Goal: Task Accomplishment & Management: Manage account settings

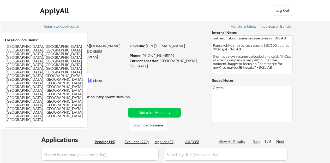
scroll to position [386, 0]
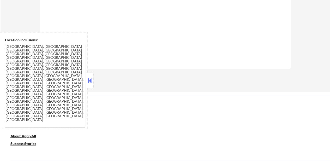
select select ""pending""
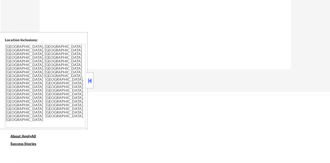
select select ""pending""
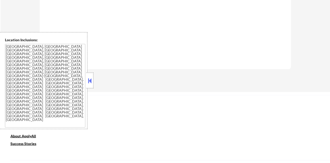
select select ""pending""
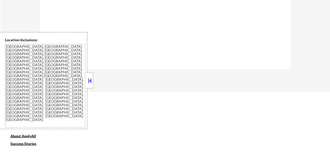
select select ""pending""
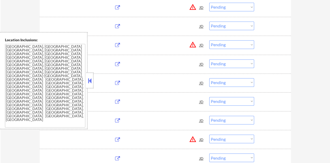
scroll to position [365, 0]
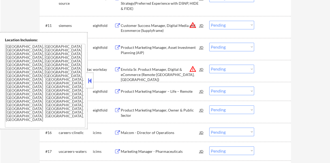
click at [88, 81] on button at bounding box center [90, 81] width 6 height 8
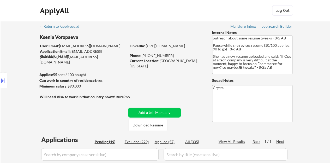
scroll to position [26, 0]
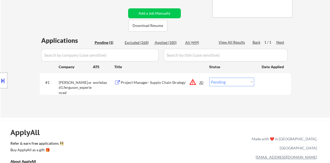
scroll to position [104, 0]
click at [152, 83] on div "Project Manager- Supply Chain Strategy" at bounding box center [160, 82] width 79 height 5
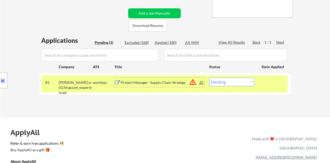
click at [235, 81] on select "Choose an option... Pending Applied Excluded (Questions) Excluded (Expired) Exc…" at bounding box center [231, 81] width 45 height 9
select select ""excluded__bad_match_""
click at [209, 77] on select "Choose an option... Pending Applied Excluded (Questions) Excluded (Expired) Exc…" at bounding box center [231, 81] width 45 height 9
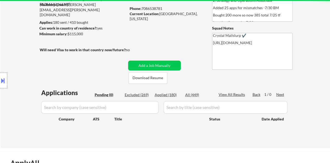
scroll to position [78, 0]
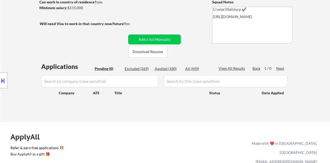
click at [163, 70] on div "Applied (180)" at bounding box center [168, 68] width 26 height 5
select select ""applied""
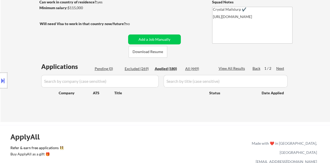
select select ""applied""
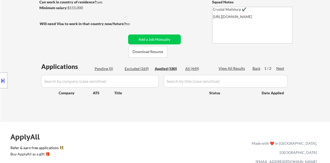
select select ""applied""
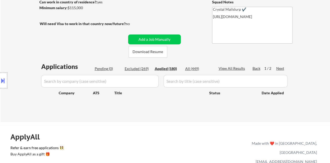
select select ""applied""
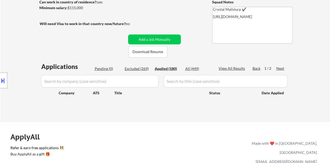
select select ""applied""
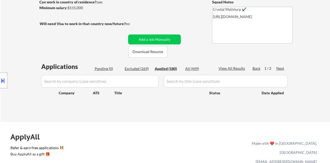
select select ""applied""
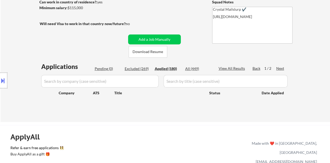
select select ""applied""
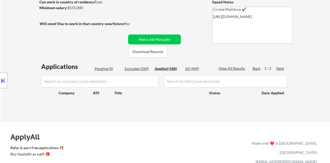
select select ""applied""
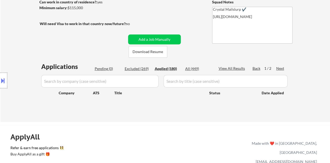
select select ""applied""
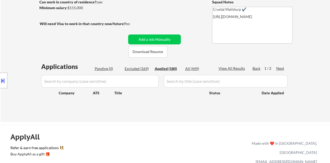
select select ""applied""
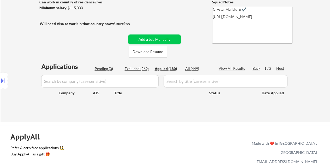
select select ""applied""
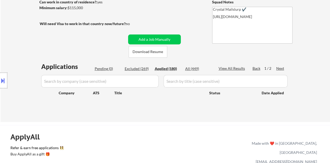
select select ""applied""
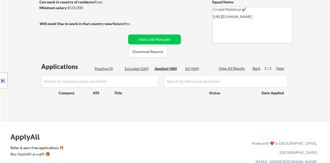
select select ""applied""
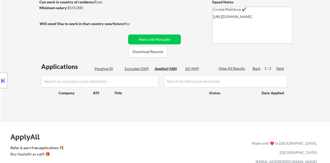
select select ""applied""
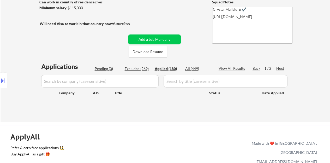
select select ""applied""
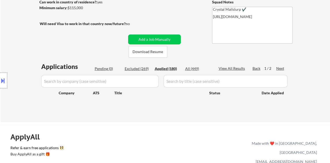
select select ""applied""
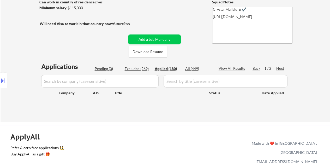
select select ""applied""
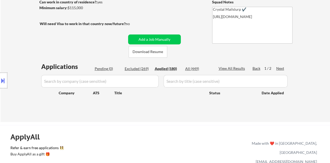
select select ""applied""
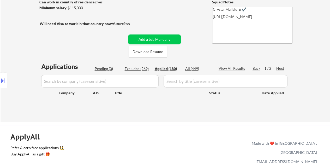
select select ""applied""
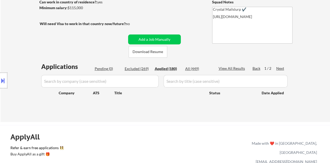
select select ""applied""
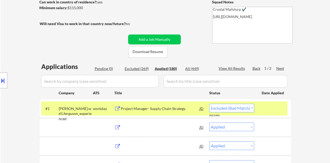
select select ""applied""
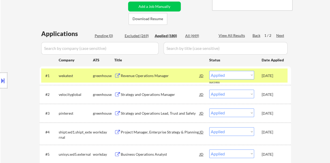
scroll to position [104, 0]
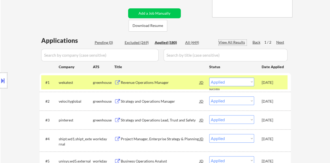
click at [237, 44] on div "View All Results" at bounding box center [232, 42] width 28 height 5
select select ""applied""
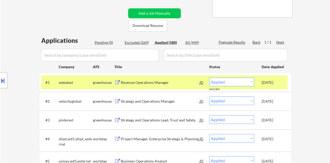
select select ""applied""
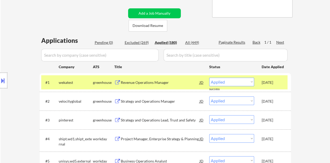
select select ""applied""
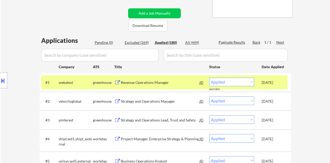
select select ""applied""
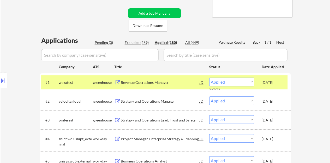
select select ""applied""
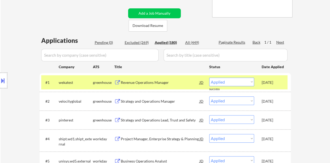
select select ""applied""
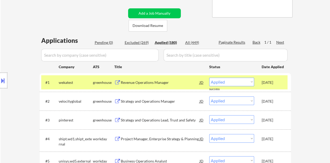
select select ""applied""
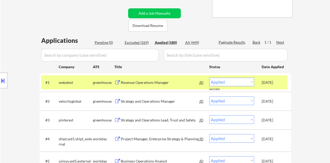
select select ""applied""
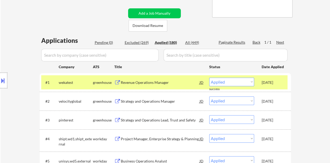
select select ""applied""
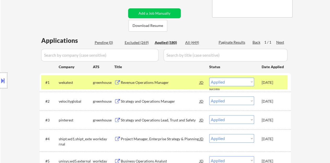
select select ""applied""
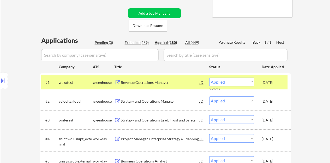
select select ""applied""
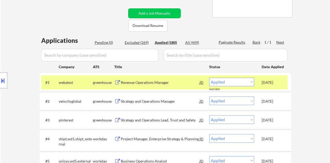
select select ""applied""
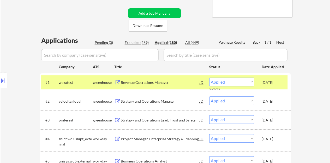
select select ""applied""
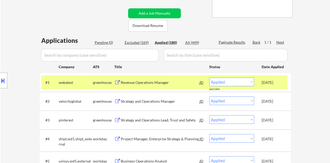
select select ""applied""
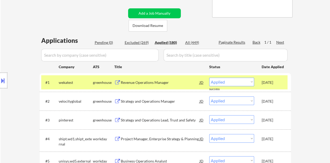
select select ""applied""
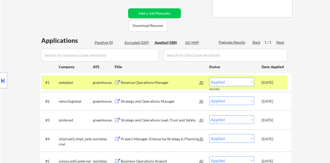
select select ""applied""
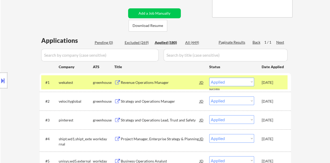
select select ""applied""
click at [263, 82] on div "Sep 1, 2025" at bounding box center [272, 82] width 23 height 5
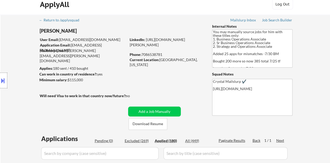
scroll to position [58, 0]
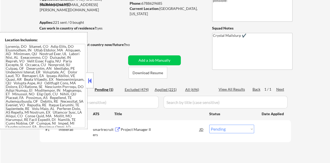
scroll to position [78, 0]
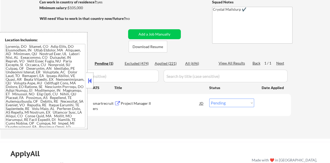
click at [89, 78] on button at bounding box center [90, 81] width 6 height 8
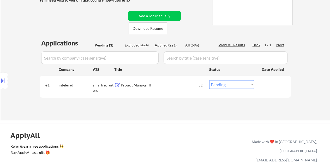
scroll to position [104, 0]
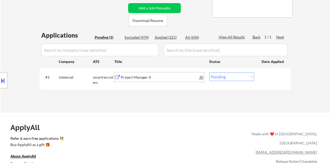
click at [124, 76] on div "Project Manager II" at bounding box center [160, 77] width 79 height 5
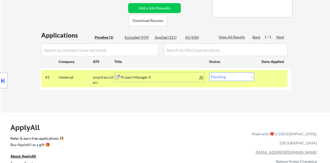
click at [235, 77] on select "Choose an option... Pending Applied Excluded (Questions) Excluded (Expired) Exc…" at bounding box center [231, 76] width 45 height 9
select select ""excluded__salary_""
click at [209, 72] on select "Choose an option... Pending Applied Excluded (Questions) Excluded (Expired) Exc…" at bounding box center [231, 76] width 45 height 9
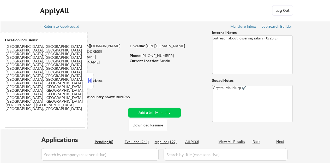
scroll to position [52, 0]
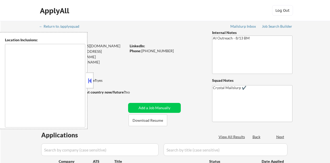
type textarea "[GEOGRAPHIC_DATA], [GEOGRAPHIC_DATA], [GEOGRAPHIC_DATA] [GEOGRAPHIC_DATA], [GEO…"
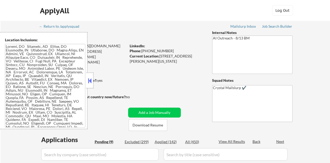
click at [89, 82] on button at bounding box center [90, 81] width 6 height 8
select select ""pending""
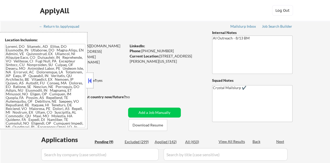
select select ""pending""
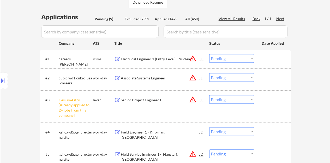
scroll to position [130, 0]
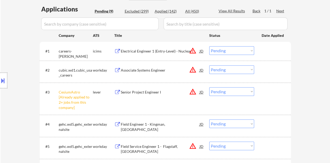
click at [225, 87] on select "Choose an option... Pending Applied Excluded (Questions) Excluded (Expired) Exc…" at bounding box center [231, 91] width 45 height 9
click at [209, 87] on select "Choose an option... Pending Applied Excluded (Questions) Excluded (Expired) Exc…" at bounding box center [231, 91] width 45 height 9
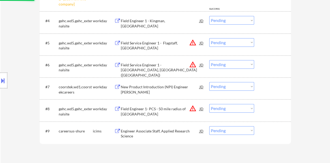
select select ""pending""
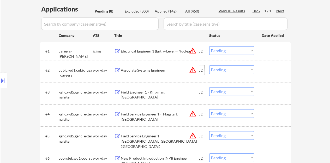
click at [203, 69] on div "JD" at bounding box center [201, 69] width 5 height 9
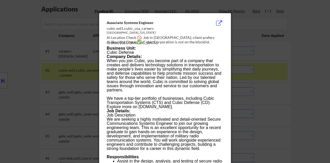
click at [57, 94] on div at bounding box center [165, 81] width 330 height 163
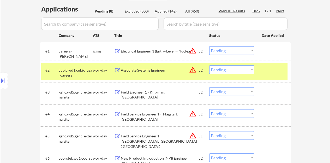
click at [0, 78] on button at bounding box center [3, 80] width 6 height 9
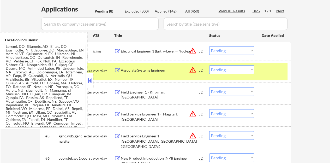
scroll to position [136, 0]
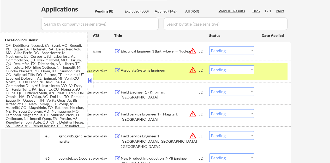
click at [88, 85] on div at bounding box center [89, 80] width 7 height 16
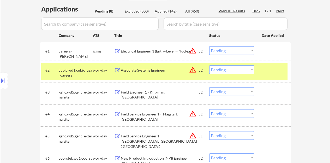
click at [155, 70] on div "Associate Systems Engineer" at bounding box center [160, 69] width 79 height 5
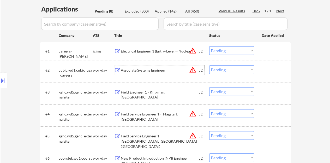
click at [267, 64] on div "#2 cubic.wd1.cubic_usa_careers workday Associate Systems Engineer JD warning_am…" at bounding box center [164, 71] width 246 height 17
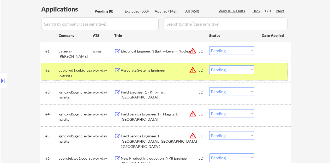
click at [221, 69] on select "Choose an option... Pending Applied Excluded (Questions) Excluded (Expired) Exc…" at bounding box center [231, 69] width 45 height 9
click at [209, 65] on select "Choose an option... Pending Applied Excluded (Questions) Excluded (Expired) Exc…" at bounding box center [231, 69] width 45 height 9
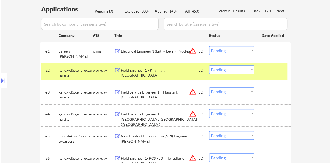
click at [0, 80] on button at bounding box center [3, 80] width 6 height 9
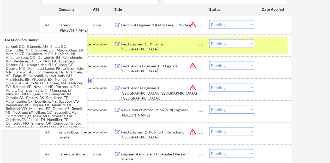
scroll to position [26, 0]
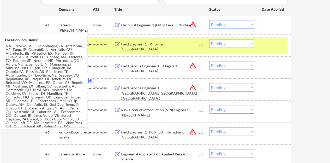
click at [85, 79] on div "Location Inclusions:" at bounding box center [43, 80] width 87 height 97
click at [86, 79] on div at bounding box center [89, 80] width 7 height 16
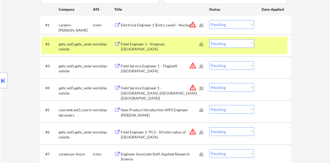
click at [132, 44] on div "Field Engineer 1 - Kingman, AZ" at bounding box center [160, 46] width 79 height 10
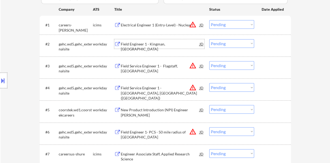
click at [219, 39] on select "Choose an option... Pending Applied Excluded (Questions) Excluded (Expired) Exc…" at bounding box center [231, 43] width 45 height 9
click at [209, 39] on select "Choose an option... Pending Applied Excluded (Questions) Excluded (Expired) Exc…" at bounding box center [231, 43] width 45 height 9
select select ""pending""
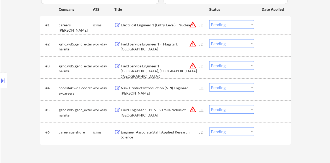
scroll to position [182, 0]
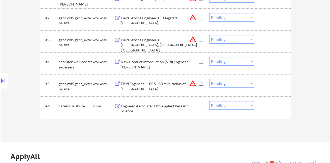
click at [139, 57] on div "New Product Introduction (NPI) Engineer Sr" at bounding box center [160, 61] width 79 height 9
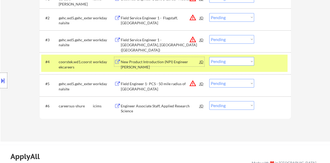
click at [3, 75] on div at bounding box center [3, 80] width 7 height 16
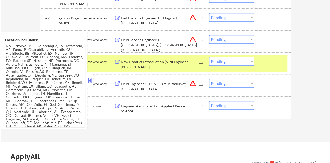
scroll to position [22, 0]
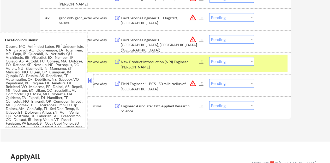
click at [89, 81] on button at bounding box center [90, 81] width 6 height 8
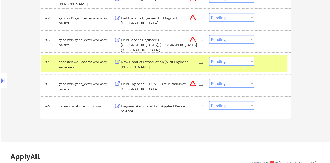
click at [234, 61] on select "Choose an option... Pending Applied Excluded (Questions) Excluded (Expired) Exc…" at bounding box center [231, 61] width 45 height 9
click at [209, 57] on select "Choose an option... Pending Applied Excluded (Questions) Excluded (Expired) Exc…" at bounding box center [231, 61] width 45 height 9
select select ""pending""
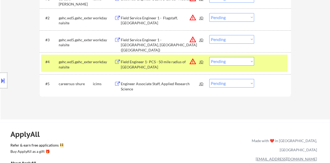
click at [277, 65] on div at bounding box center [272, 61] width 23 height 9
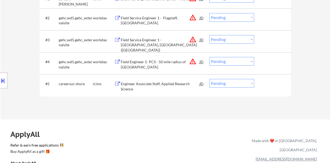
scroll to position [156, 0]
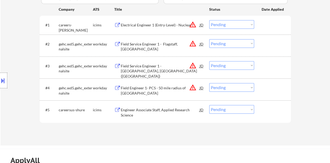
click at [0, 82] on button at bounding box center [3, 80] width 6 height 9
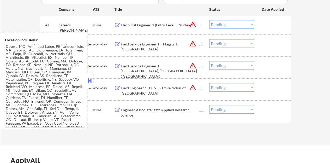
scroll to position [67, 0]
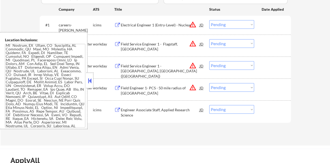
click at [250, 40] on select "Choose an option... Pending Applied Excluded (Questions) Excluded (Expired) Exc…" at bounding box center [231, 43] width 45 height 9
click at [209, 39] on select "Choose an option... Pending Applied Excluded (Questions) Excluded (Expired) Exc…" at bounding box center [231, 43] width 45 height 9
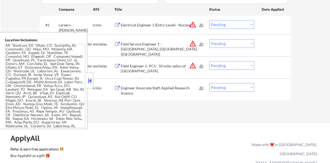
drag, startPoint x: 236, startPoint y: 42, endPoint x: 237, endPoint y: 46, distance: 4.1
click at [236, 42] on select "Choose an option... Pending Applied Excluded (Questions) Excluded (Expired) Exc…" at bounding box center [231, 43] width 45 height 9
click at [209, 39] on select "Choose an option... Pending Applied Excluded (Questions) Excluded (Expired) Exc…" at bounding box center [231, 43] width 45 height 9
select select ""pending""
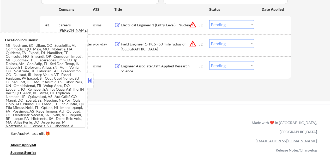
click at [202, 26] on div "JD" at bounding box center [201, 24] width 5 height 9
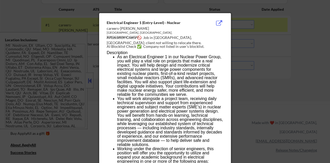
click at [260, 62] on div at bounding box center [165, 81] width 330 height 163
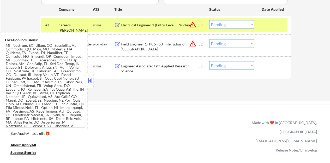
click at [91, 77] on button at bounding box center [90, 81] width 6 height 8
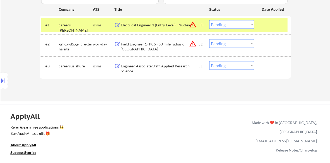
click at [275, 21] on div at bounding box center [272, 24] width 23 height 9
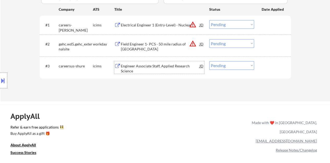
click at [132, 69] on div "Engineer Associate Staff, Applied Research Science" at bounding box center [160, 68] width 79 height 10
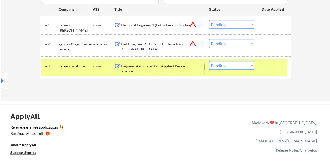
click at [219, 68] on select "Choose an option... Pending Applied Excluded (Questions) Excluded (Expired) Exc…" at bounding box center [231, 65] width 45 height 9
click at [186, 84] on div "Applications Pending (3) Excluded (303) Applied (144) All (450) View All Result…" at bounding box center [165, 35] width 251 height 113
click at [231, 64] on select "Choose an option... Pending Applied Excluded (Questions) Excluded (Expired) Exc…" at bounding box center [231, 65] width 45 height 9
select select ""applied""
click at [209, 61] on select "Choose an option... Pending Applied Excluded (Questions) Excluded (Expired) Exc…" at bounding box center [231, 65] width 45 height 9
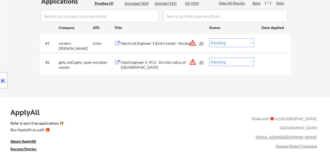
scroll to position [130, 0]
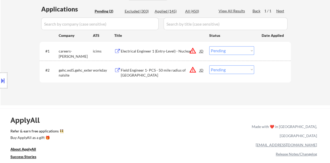
click at [0, 77] on button at bounding box center [3, 80] width 6 height 9
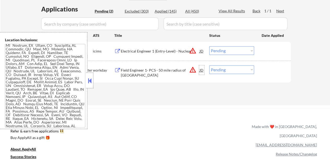
click at [202, 70] on div "JD" at bounding box center [201, 69] width 5 height 9
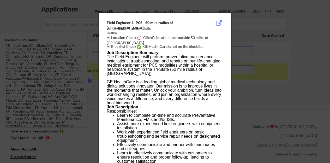
click at [250, 89] on div at bounding box center [165, 81] width 330 height 163
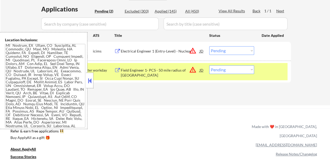
click at [224, 66] on select "Choose an option... Pending Applied Excluded (Questions) Excluded (Expired) Exc…" at bounding box center [231, 69] width 45 height 9
select select ""excluded__location_""
click at [209, 65] on select "Choose an option... Pending Applied Excluded (Questions) Excluded (Expired) Exc…" at bounding box center [231, 69] width 45 height 9
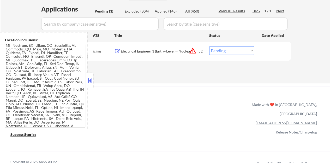
click at [203, 52] on div "JD" at bounding box center [201, 50] width 5 height 9
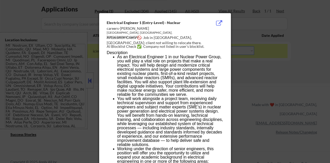
click at [273, 72] on div at bounding box center [165, 81] width 330 height 163
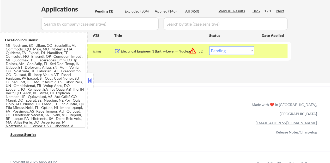
scroll to position [66, 0]
click at [91, 78] on button at bounding box center [90, 81] width 6 height 8
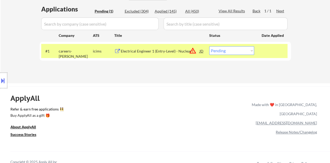
drag, startPoint x: 162, startPoint y: 145, endPoint x: 162, endPoint y: 109, distance: 36.5
click at [162, 145] on div "ApplyAll Refer & earn free applications 👯‍♀️ Buy ApplyAll as a gift 🎁 About App…" at bounding box center [165, 131] width 330 height 83
click at [141, 51] on div "Electrical Engineer 1 (Entry-Level) - Nuclear" at bounding box center [160, 50] width 79 height 5
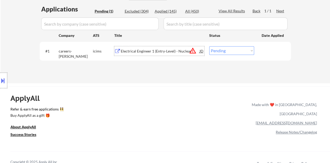
click at [257, 49] on div "#1 careers-sargentlundy icims Electrical Engineer 1 (Entry-Level) - Nuclear JD …" at bounding box center [164, 51] width 246 height 14
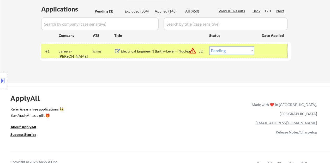
click at [219, 48] on select "Choose an option... Pending Applied Excluded (Questions) Excluded (Expired) Exc…" at bounding box center [231, 50] width 45 height 9
select select ""excluded""
click at [209, 46] on select "Choose an option... Pending Applied Excluded (Questions) Excluded (Expired) Exc…" at bounding box center [231, 50] width 45 height 9
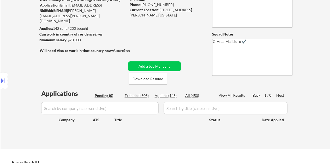
scroll to position [26, 0]
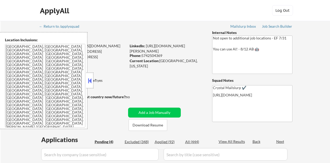
select select ""pending""
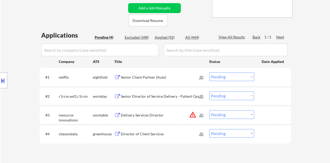
scroll to position [130, 0]
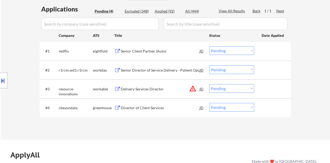
click at [143, 110] on div "Director of Client Services" at bounding box center [160, 107] width 79 height 9
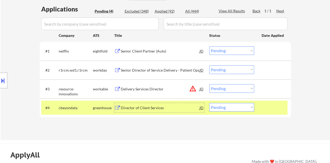
click at [0, 77] on button at bounding box center [3, 80] width 6 height 9
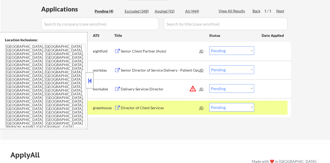
click at [93, 80] on div at bounding box center [89, 80] width 7 height 16
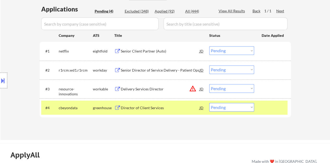
click at [229, 109] on select "Choose an option... Pending Applied Excluded (Questions) Excluded (Expired) Exc…" at bounding box center [231, 107] width 45 height 9
select select ""excluded__bad_match_""
click at [209, 103] on select "Choose an option... Pending Applied Excluded (Questions) Excluded (Expired) Exc…" at bounding box center [231, 107] width 45 height 9
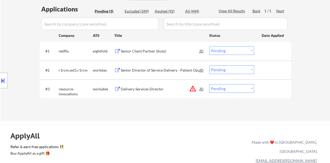
click at [132, 69] on div "Senior Director of Service Delivery - Patient Ops" at bounding box center [160, 69] width 79 height 5
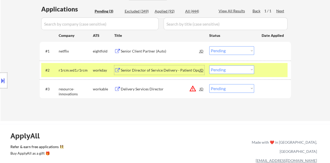
click at [217, 66] on select "Choose an option... Pending Applied Excluded (Questions) Excluded (Expired) Exc…" at bounding box center [231, 69] width 45 height 9
click at [209, 65] on select "Choose an option... Pending Applied Excluded (Questions) Excluded (Expired) Exc…" at bounding box center [231, 69] width 45 height 9
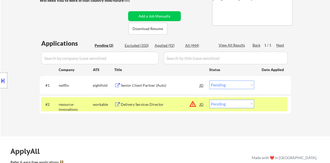
scroll to position [104, 0]
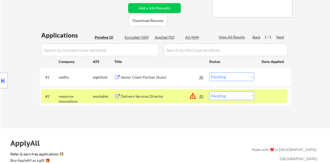
click at [261, 97] on div "#2 resource-innovations workable Delivery Services Director JD warning_amber Ch…" at bounding box center [164, 96] width 246 height 14
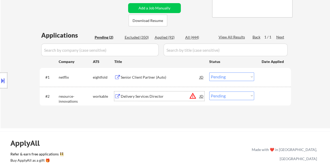
click at [151, 91] on div "Delivery Services Director" at bounding box center [160, 95] width 79 height 9
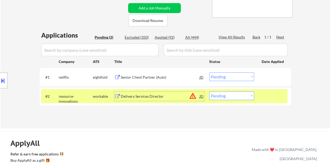
click at [250, 94] on select "Choose an option... Pending Applied Excluded (Questions) Excluded (Expired) Exc…" at bounding box center [231, 95] width 45 height 9
select select ""excluded__bad_match_""
click at [209, 91] on select "Choose an option... Pending Applied Excluded (Questions) Excluded (Expired) Exc…" at bounding box center [231, 95] width 45 height 9
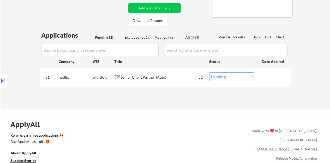
click at [141, 76] on div "Senior Client Partner (Auto)" at bounding box center [160, 77] width 79 height 5
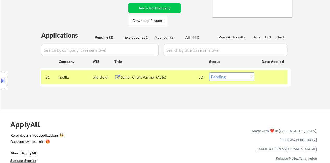
click at [0, 81] on button at bounding box center [3, 80] width 6 height 9
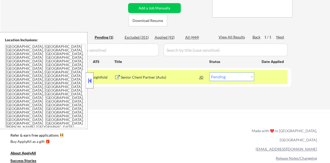
click at [93, 81] on div at bounding box center [89, 80] width 7 height 16
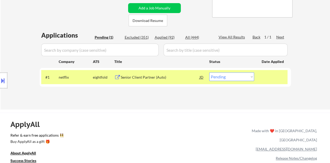
click at [0, 81] on button at bounding box center [3, 80] width 6 height 9
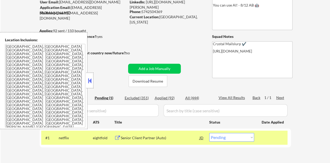
scroll to position [52, 0]
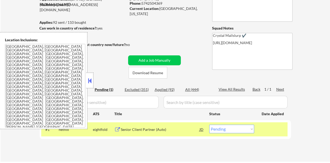
click at [89, 79] on button at bounding box center [90, 81] width 6 height 8
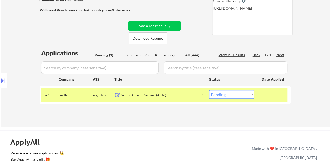
scroll to position [104, 0]
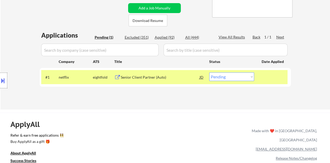
click at [5, 83] on button at bounding box center [3, 80] width 6 height 9
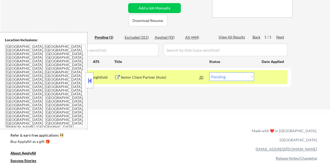
click at [89, 84] on div at bounding box center [89, 80] width 7 height 16
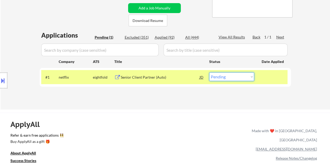
click at [245, 73] on select "Choose an option... Pending Applied Excluded (Questions) Excluded (Expired) Exc…" at bounding box center [231, 76] width 45 height 9
select select ""applied""
click at [209, 72] on select "Choose an option... Pending Applied Excluded (Questions) Excluded (Expired) Exc…" at bounding box center [231, 76] width 45 height 9
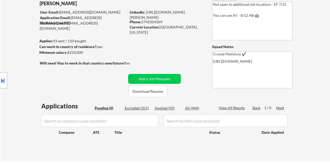
scroll to position [26, 0]
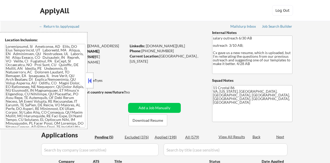
select select ""pending""
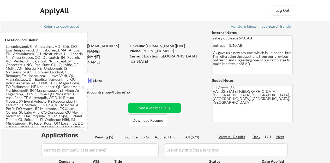
click at [92, 82] on button at bounding box center [90, 81] width 6 height 8
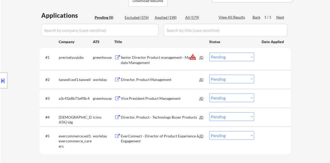
scroll to position [130, 0]
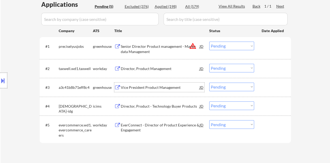
click at [154, 90] on div "Vice President Product Management" at bounding box center [160, 86] width 79 height 9
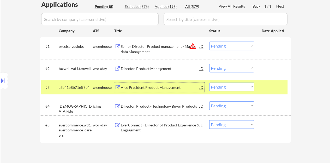
click at [216, 85] on select "Choose an option... Pending Applied Excluded (Questions) Excluded (Expired) Exc…" at bounding box center [231, 86] width 45 height 9
click at [209, 82] on select "Choose an option... Pending Applied Excluded (Questions) Excluded (Expired) Exc…" at bounding box center [231, 86] width 45 height 9
select select ""pending""
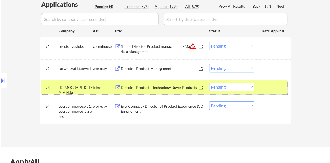
click at [270, 86] on div at bounding box center [272, 86] width 23 height 9
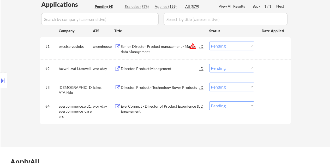
click at [155, 66] on div "Director, Product Management" at bounding box center [160, 68] width 79 height 5
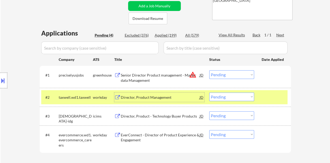
scroll to position [104, 0]
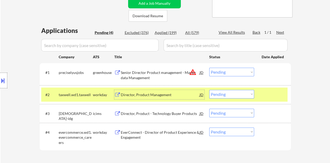
click at [158, 93] on div "Director, Product Management" at bounding box center [160, 94] width 79 height 5
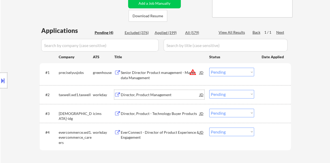
click at [284, 96] on div at bounding box center [272, 94] width 23 height 9
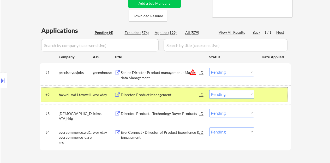
click at [227, 92] on select "Choose an option... Pending Applied Excluded (Questions) Excluded (Expired) Exc…" at bounding box center [231, 94] width 45 height 9
click at [209, 90] on select "Choose an option... Pending Applied Excluded (Questions) Excluded (Expired) Exc…" at bounding box center [231, 94] width 45 height 9
select select ""pending""
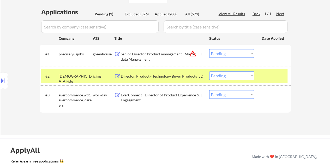
scroll to position [130, 0]
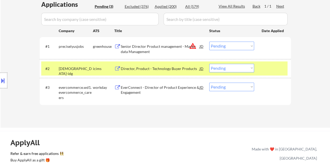
click at [266, 66] on div at bounding box center [272, 68] width 23 height 9
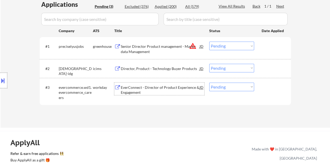
click at [157, 88] on div "EverConnect - Director of Product Experience & Engagement" at bounding box center [160, 90] width 79 height 10
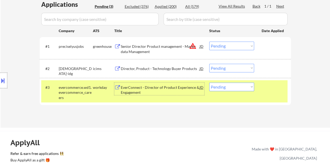
click at [225, 87] on select "Choose an option... Pending Applied Excluded (Questions) Excluded (Expired) Exc…" at bounding box center [231, 86] width 45 height 9
select select ""excluded__salary_""
click at [209, 82] on select "Choose an option... Pending Applied Excluded (Questions) Excluded (Expired) Exc…" at bounding box center [231, 86] width 45 height 9
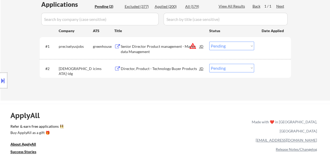
click at [146, 52] on div "Senior Director Product management - Master data Management" at bounding box center [160, 49] width 79 height 10
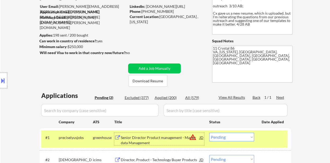
scroll to position [78, 0]
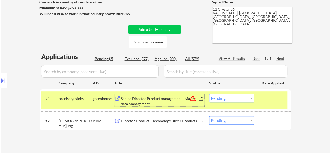
click at [214, 99] on select "Choose an option... Pending Applied Excluded (Questions) Excluded (Expired) Exc…" at bounding box center [231, 98] width 45 height 9
click at [209, 94] on select "Choose an option... Pending Applied Excluded (Questions) Excluded (Expired) Exc…" at bounding box center [231, 98] width 45 height 9
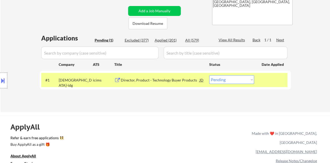
scroll to position [104, 0]
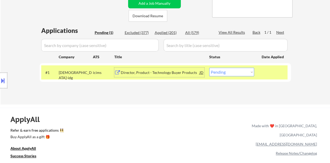
click at [174, 72] on div "Director, Product - Technology Buyer Products" at bounding box center [160, 72] width 79 height 5
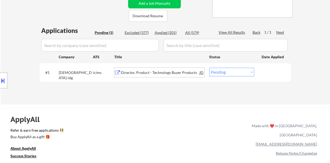
click at [265, 72] on div at bounding box center [272, 71] width 23 height 9
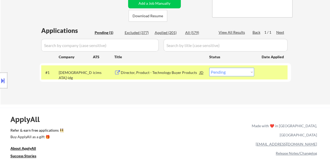
click at [0, 72] on div "Location Inclusions:" at bounding box center [46, 80] width 93 height 97
click at [0, 75] on div at bounding box center [3, 80] width 7 height 16
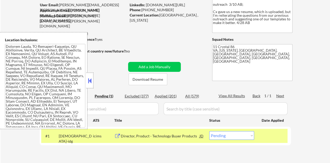
scroll to position [63, 0]
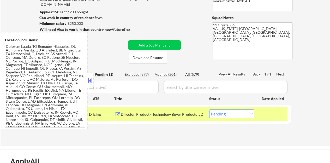
click at [93, 79] on body "← Return to /applysquad Mailslurp Inbox Job Search Builder [PERSON_NAME] User E…" at bounding box center [165, 18] width 330 height 163
click at [90, 81] on button at bounding box center [90, 81] width 6 height 8
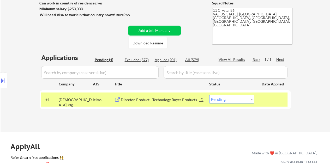
scroll to position [89, 0]
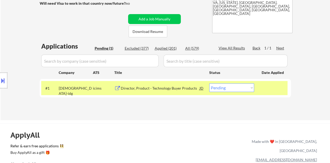
click at [223, 87] on select "Choose an option... Pending Applied Excluded (Questions) Excluded (Expired) Exc…" at bounding box center [231, 87] width 45 height 9
select select ""applied""
click at [209, 83] on select "Choose an option... Pending Applied Excluded (Questions) Excluded (Expired) Exc…" at bounding box center [231, 87] width 45 height 9
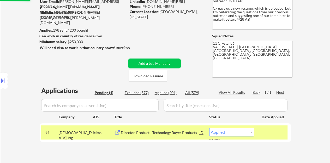
scroll to position [36, 0]
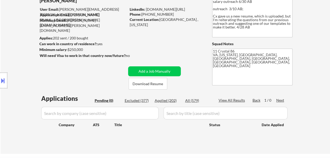
click at [82, 69] on div "Location Inclusions:" at bounding box center [46, 80] width 93 height 97
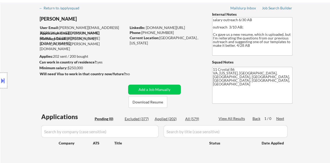
scroll to position [10, 0]
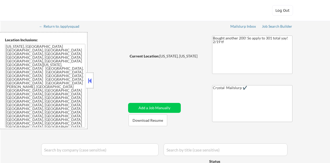
select select ""pending""
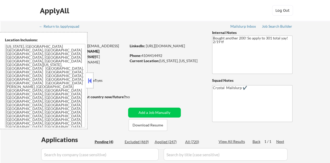
click at [91, 79] on button at bounding box center [90, 81] width 6 height 8
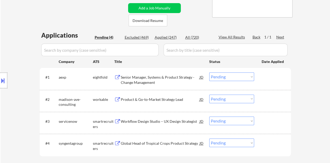
scroll to position [130, 0]
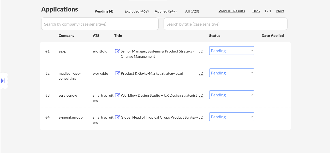
click at [121, 117] on div "Global Head of Tropical Crops Product Strategy" at bounding box center [160, 116] width 79 height 5
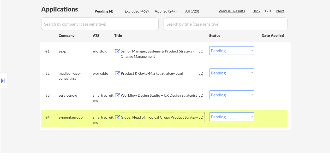
click at [226, 112] on select "Choose an option... Pending Applied Excluded (Questions) Excluded (Expired) Exc…" at bounding box center [231, 116] width 45 height 9
select select ""excluded__bad_match_""
click at [209, 112] on select "Choose an option... Pending Applied Excluded (Questions) Excluded (Expired) Exc…" at bounding box center [231, 116] width 45 height 9
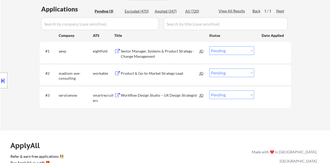
click at [153, 95] on div "Workflow Design Studio – UX Design Strategist" at bounding box center [160, 95] width 79 height 5
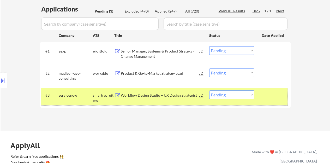
click at [225, 89] on div "#3 servicenow smartrecruiters Workflow Design Studio – UX Design Strategist JD …" at bounding box center [164, 96] width 246 height 17
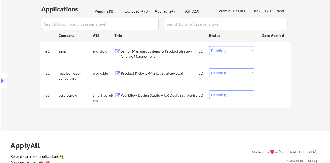
click at [221, 96] on select "Choose an option... Pending Applied Excluded (Questions) Excluded (Expired) Exc…" at bounding box center [231, 94] width 45 height 9
select select ""applied""
click at [209, 90] on select "Choose an option... Pending Applied Excluded (Questions) Excluded (Expired) Exc…" at bounding box center [231, 94] width 45 height 9
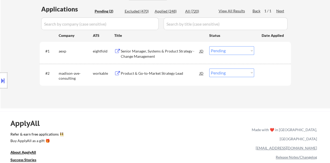
click at [136, 70] on div "Product & Go-to-Market Strategy Lead" at bounding box center [160, 72] width 79 height 9
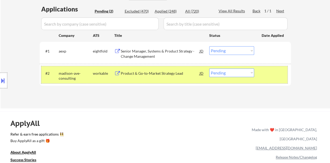
click at [223, 67] on div "#2 madison-ave-consulting workable Product & Go-to-Market Strategy Lead JD Choo…" at bounding box center [164, 74] width 246 height 17
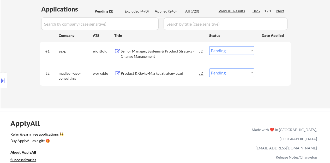
click at [223, 69] on select "Choose an option... Pending Applied Excluded (Questions) Excluded (Expired) Exc…" at bounding box center [231, 72] width 45 height 9
select select ""excluded""
click at [209, 68] on select "Choose an option... Pending Applied Excluded (Questions) Excluded (Expired) Exc…" at bounding box center [231, 72] width 45 height 9
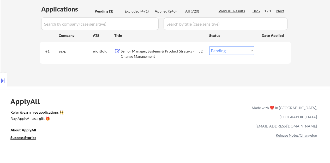
click at [175, 50] on div "Senior Manager, Systems & Product Strategy - Change Management" at bounding box center [160, 53] width 79 height 10
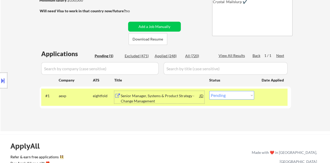
scroll to position [104, 0]
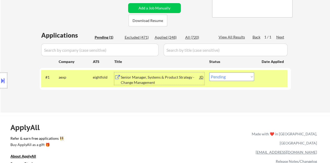
click at [231, 76] on select "Choose an option... Pending Applied Excluded (Questions) Excluded (Expired) Exc…" at bounding box center [231, 76] width 45 height 9
click at [224, 73] on select "Choose an option... Pending Applied Excluded (Questions) Excluded (Expired) Exc…" at bounding box center [231, 76] width 45 height 9
select select ""excluded__bad_match_""
click at [209, 72] on select "Choose an option... Pending Applied Excluded (Questions) Excluded (Expired) Exc…" at bounding box center [231, 76] width 45 height 9
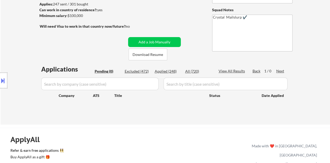
scroll to position [78, 0]
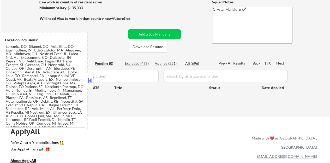
scroll to position [78, 0]
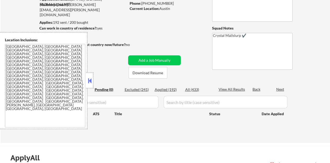
scroll to position [52, 0]
click at [89, 79] on button at bounding box center [90, 81] width 6 height 8
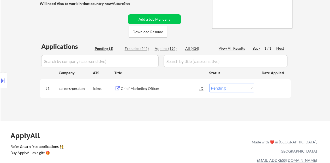
scroll to position [104, 0]
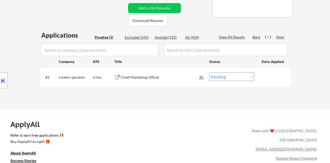
click at [133, 76] on div "Chief Marketing Officer" at bounding box center [160, 77] width 79 height 5
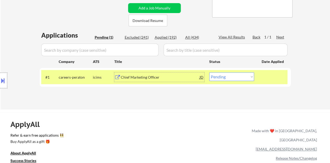
click at [0, 89] on div "Location Inclusions: [GEOGRAPHIC_DATA], [GEOGRAPHIC_DATA] [GEOGRAPHIC_DATA], [G…" at bounding box center [46, 80] width 93 height 97
click at [0, 81] on button at bounding box center [3, 80] width 6 height 9
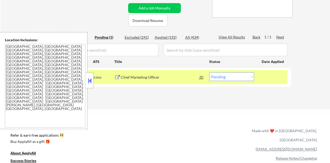
click at [87, 77] on div at bounding box center [89, 80] width 7 height 16
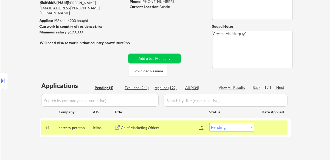
scroll to position [78, 0]
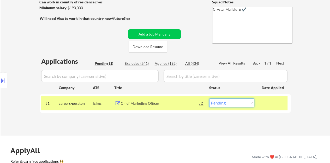
click at [223, 103] on select "Choose an option... Pending Applied Excluded (Questions) Excluded (Expired) Exc…" at bounding box center [231, 102] width 45 height 9
select select ""excluded__location_""
click at [209, 98] on select "Choose an option... Pending Applied Excluded (Questions) Excluded (Expired) Exc…" at bounding box center [231, 102] width 45 height 9
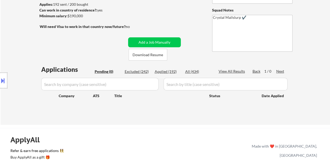
scroll to position [52, 0]
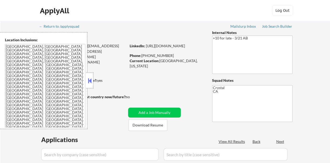
select select ""pending""
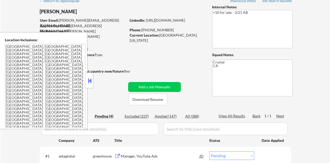
scroll to position [26, 0]
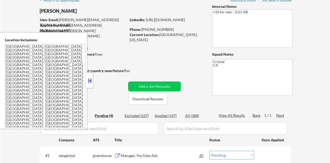
click at [88, 75] on div at bounding box center [89, 80] width 7 height 16
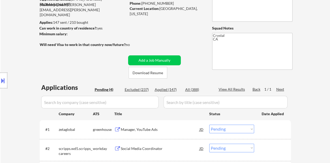
scroll to position [104, 0]
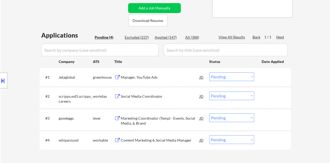
click at [218, 116] on select "Choose an option... Pending Applied Excluded (Questions) Excluded (Expired) Exc…" at bounding box center [231, 117] width 45 height 9
click at [209, 113] on select "Choose an option... Pending Applied Excluded (Questions) Excluded (Expired) Exc…" at bounding box center [231, 117] width 45 height 9
select select ""pending""
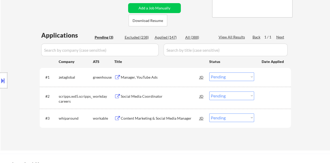
click at [119, 78] on button at bounding box center [117, 77] width 7 height 5
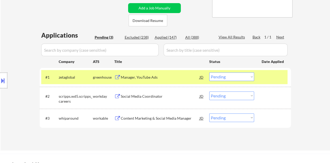
click at [215, 79] on select "Choose an option... Pending Applied Excluded (Questions) Excluded (Expired) Exc…" at bounding box center [231, 76] width 45 height 9
click at [209, 72] on select "Choose an option... Pending Applied Excluded (Questions) Excluded (Expired) Exc…" at bounding box center [231, 76] width 45 height 9
select select ""pending""
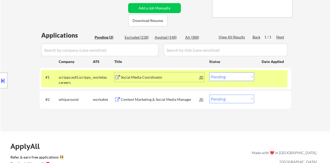
click at [144, 77] on div "Social Media Coordinator" at bounding box center [160, 77] width 79 height 5
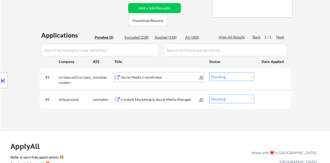
click at [268, 73] on div at bounding box center [272, 76] width 23 height 9
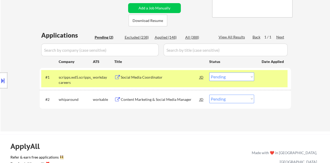
click at [0, 81] on button at bounding box center [3, 80] width 6 height 9
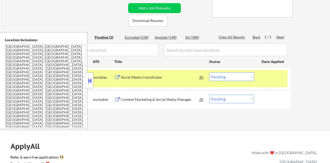
click at [90, 81] on button at bounding box center [90, 81] width 6 height 8
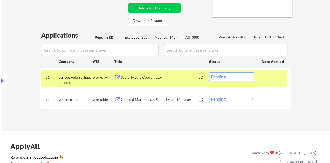
click at [3, 79] on button at bounding box center [3, 80] width 6 height 9
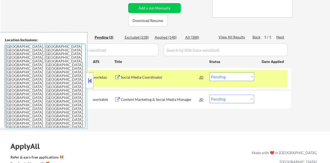
click at [51, 85] on textarea "[GEOGRAPHIC_DATA], [GEOGRAPHIC_DATA] [GEOGRAPHIC_DATA], [GEOGRAPHIC_DATA] [GEOG…" at bounding box center [45, 85] width 80 height 83
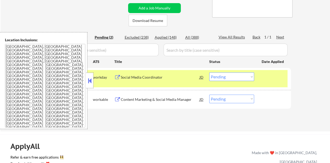
click at [110, 122] on div "← Return to /applysquad Mailslurp Inbox Job Search Builder [PERSON_NAME] User E…" at bounding box center [165, 22] width 260 height 210
click at [91, 78] on button at bounding box center [90, 81] width 6 height 8
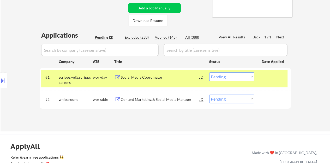
click at [3, 87] on div at bounding box center [3, 80] width 7 height 16
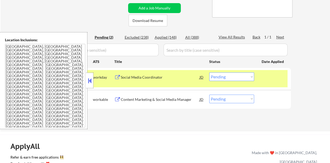
click at [90, 80] on button at bounding box center [90, 81] width 6 height 8
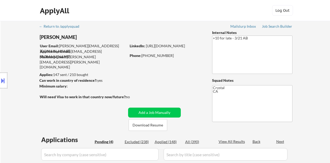
select select ""pending""
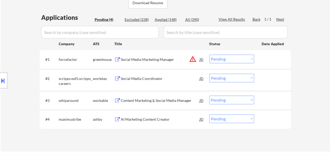
scroll to position [130, 0]
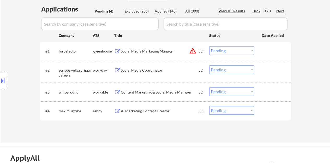
click at [236, 70] on select "Choose an option... Pending Applied Excluded (Questions) Excluded (Expired) Exc…" at bounding box center [231, 69] width 45 height 9
click at [209, 65] on select "Choose an option... Pending Applied Excluded (Questions) Excluded (Expired) Exc…" at bounding box center [231, 69] width 45 height 9
select select ""pending""
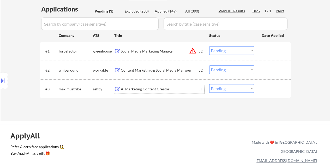
click at [168, 88] on div "AI Marketing Content Creator" at bounding box center [160, 88] width 79 height 5
